Goal: Use online tool/utility: Utilize a website feature to perform a specific function

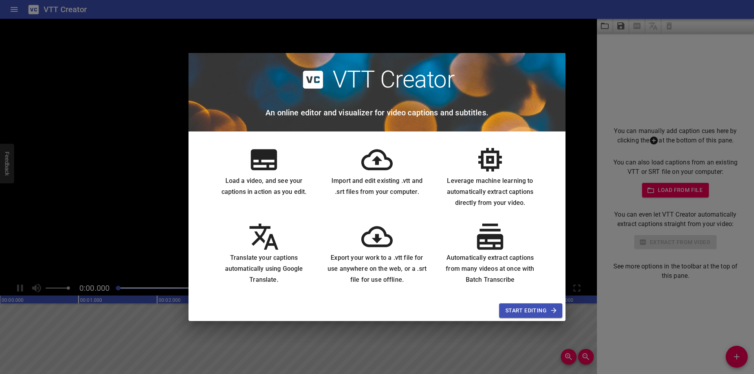
click at [528, 311] on span "Start Editing" at bounding box center [530, 311] width 51 height 10
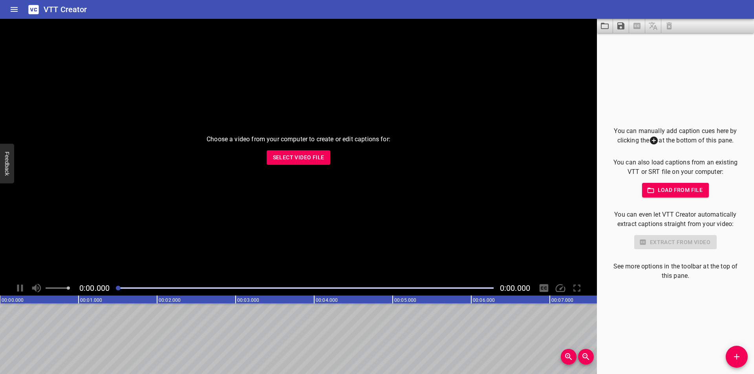
click at [295, 156] on span "Select Video File" at bounding box center [298, 158] width 51 height 10
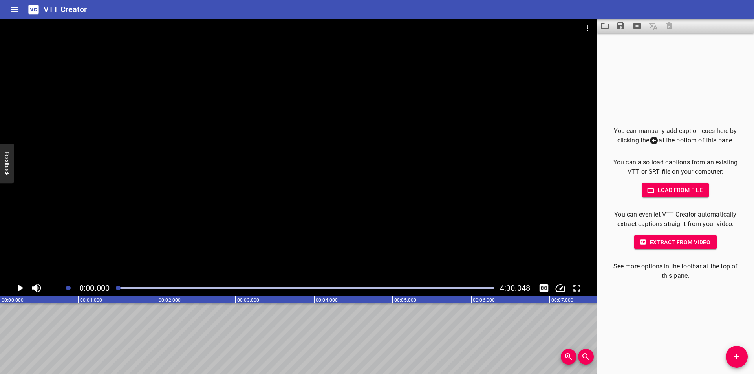
click at [22, 289] on icon "Play/Pause" at bounding box center [20, 288] width 5 height 7
click at [543, 287] on icon "Toggle captions" at bounding box center [544, 288] width 12 height 12
click at [543, 287] on icon "Toggle captions" at bounding box center [544, 288] width 9 height 8
click at [137, 287] on div "Play progress" at bounding box center [305, 288] width 378 height 2
click at [543, 285] on icon "Toggle captions" at bounding box center [544, 288] width 9 height 8
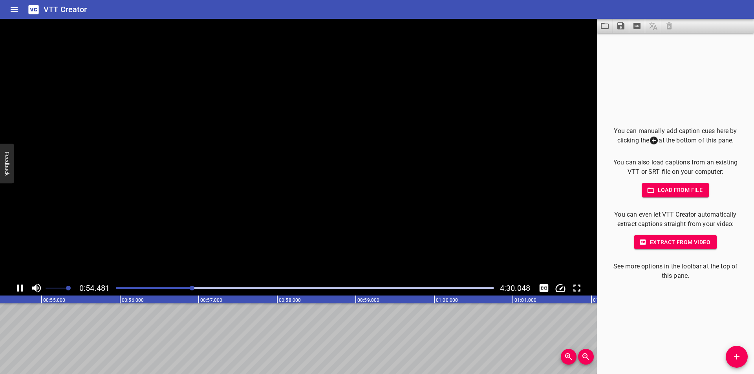
click at [662, 240] on span "Extract from video" at bounding box center [675, 243] width 70 height 10
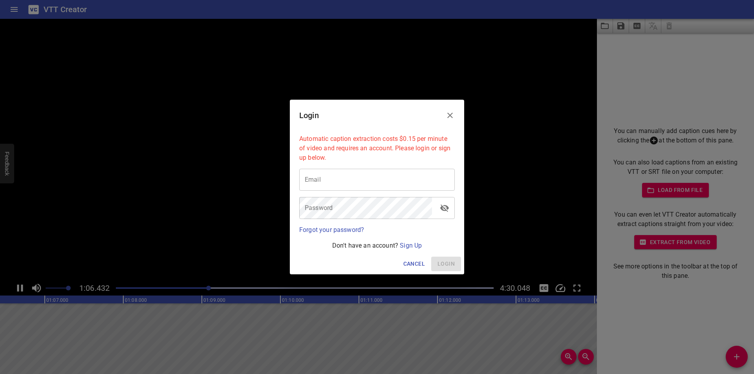
click at [414, 262] on span "Cancel" at bounding box center [414, 264] width 22 height 10
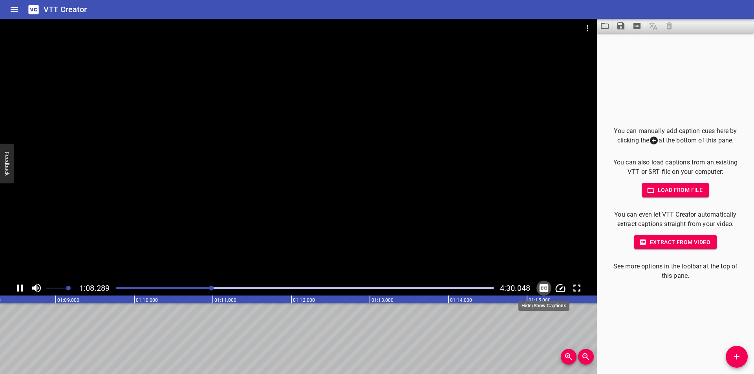
click at [540, 285] on icon "Toggle captions" at bounding box center [544, 288] width 9 height 8
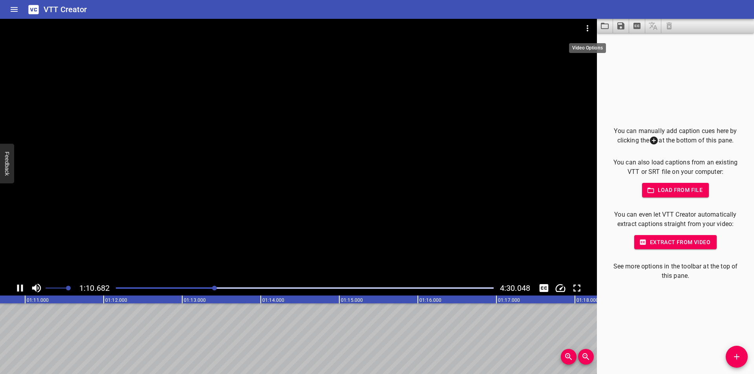
click at [584, 26] on icon "Video Options" at bounding box center [587, 28] width 9 height 9
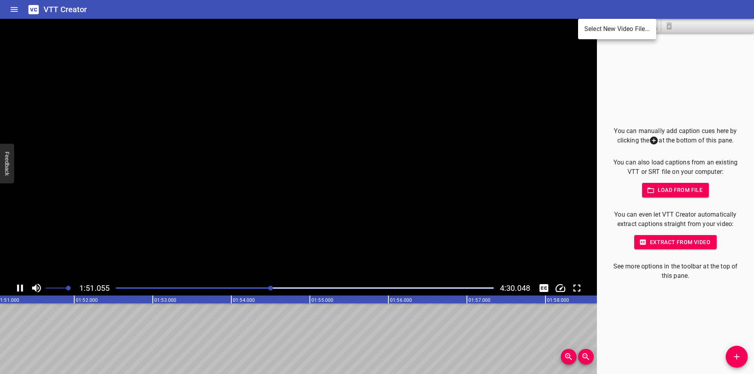
scroll to position [0, 8743]
click at [399, 289] on div at bounding box center [377, 187] width 754 height 374
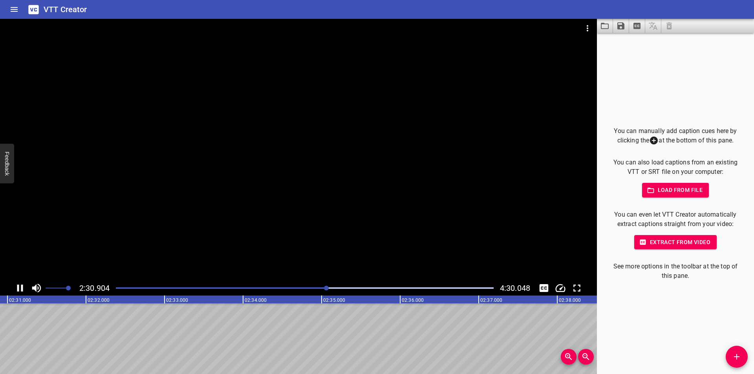
click at [454, 284] on div at bounding box center [304, 288] width 387 height 11
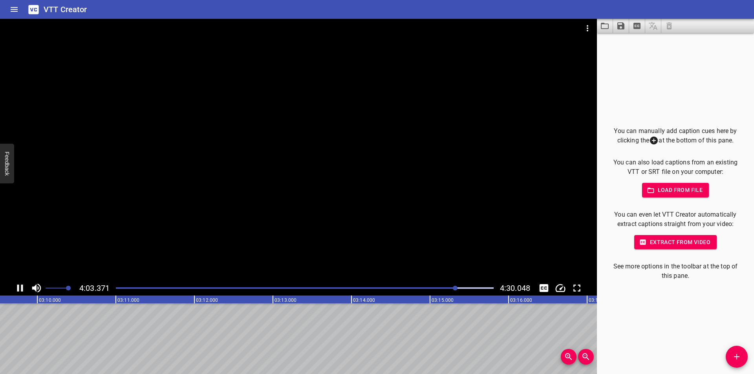
click at [491, 287] on div at bounding box center [304, 288] width 387 height 11
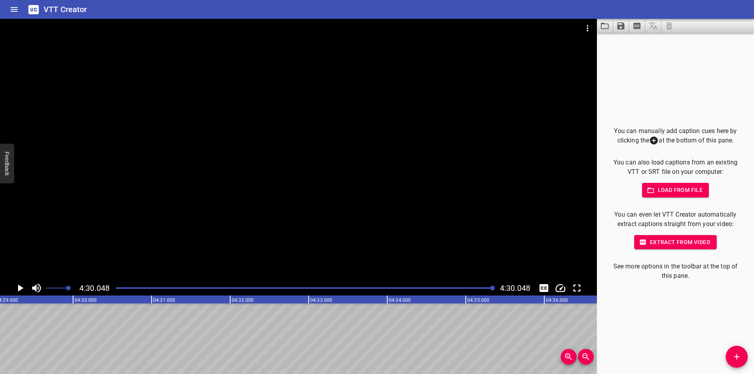
click at [640, 342] on div "You can manually add caption cues here by clicking the at the bottom of this pa…" at bounding box center [675, 203] width 157 height 341
click at [640, 24] on icon "Extract captions from video" at bounding box center [636, 26] width 7 height 6
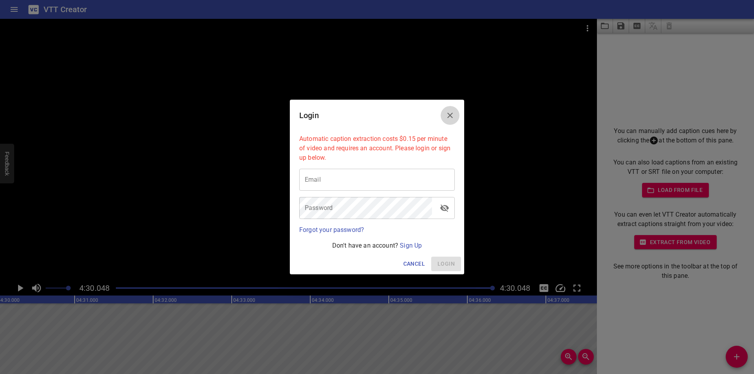
click at [450, 114] on icon "Close" at bounding box center [449, 115] width 9 height 9
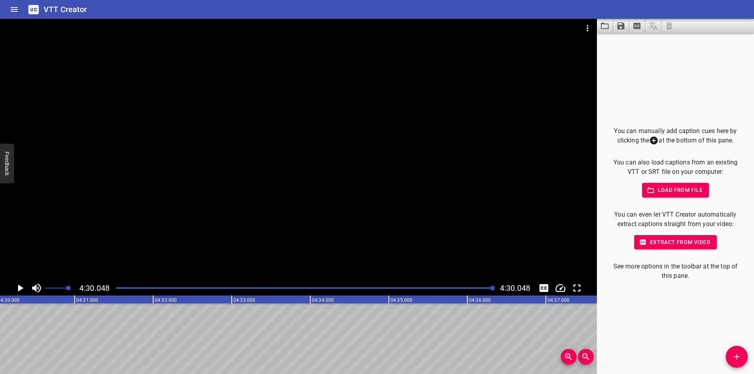
click at [667, 22] on div at bounding box center [637, 26] width 80 height 14
